Goal: Find specific page/section: Find specific page/section

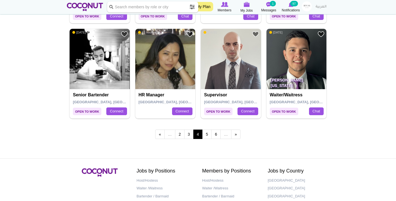
scroll to position [952, 0]
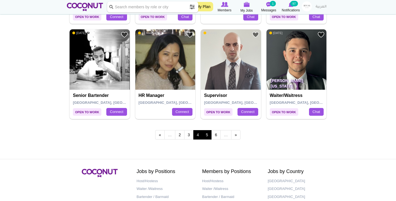
click at [209, 133] on link "5" at bounding box center [206, 134] width 9 height 9
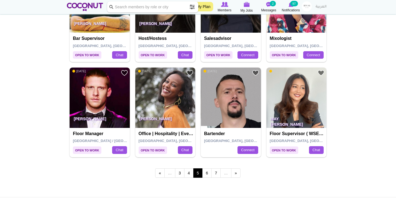
scroll to position [920, 0]
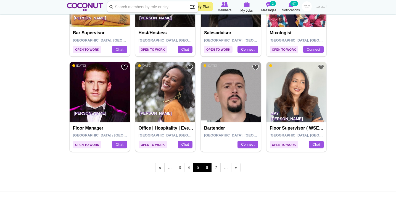
click at [208, 162] on link "6" at bounding box center [206, 166] width 9 height 9
